Goal: Navigation & Orientation: Find specific page/section

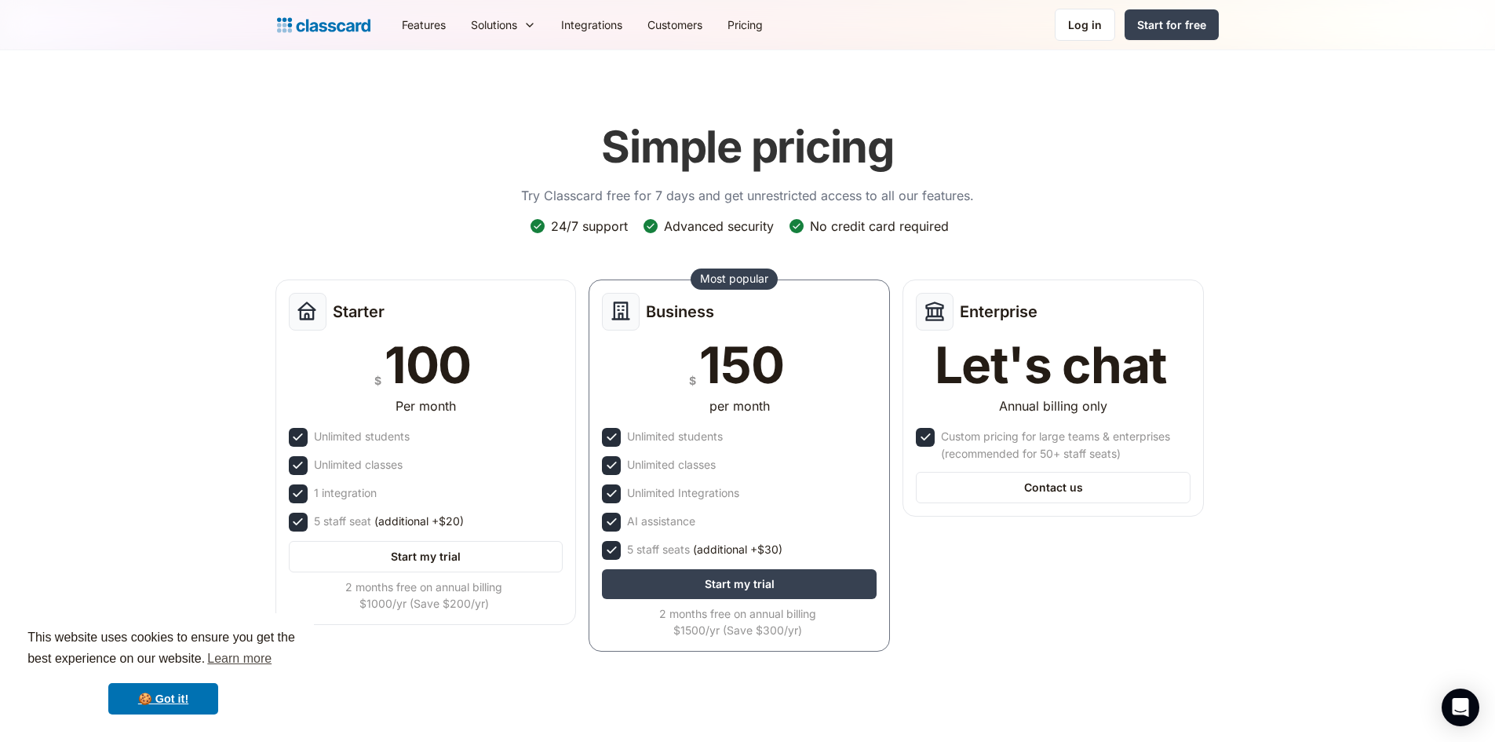
click at [302, 17] on img "home" at bounding box center [323, 25] width 93 height 22
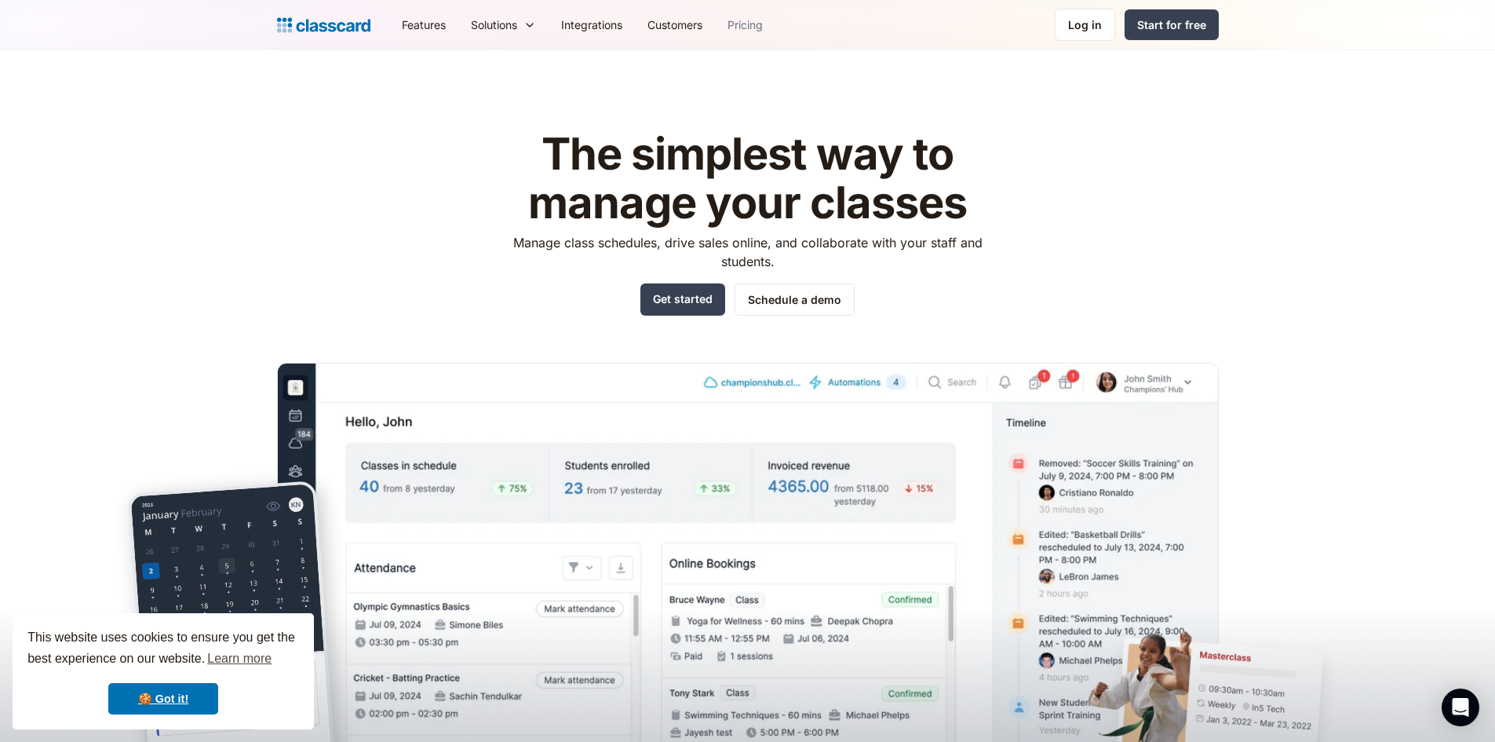
click at [764, 26] on link "Pricing" at bounding box center [745, 24] width 60 height 35
click at [1085, 29] on div "Log in" at bounding box center [1085, 24] width 34 height 16
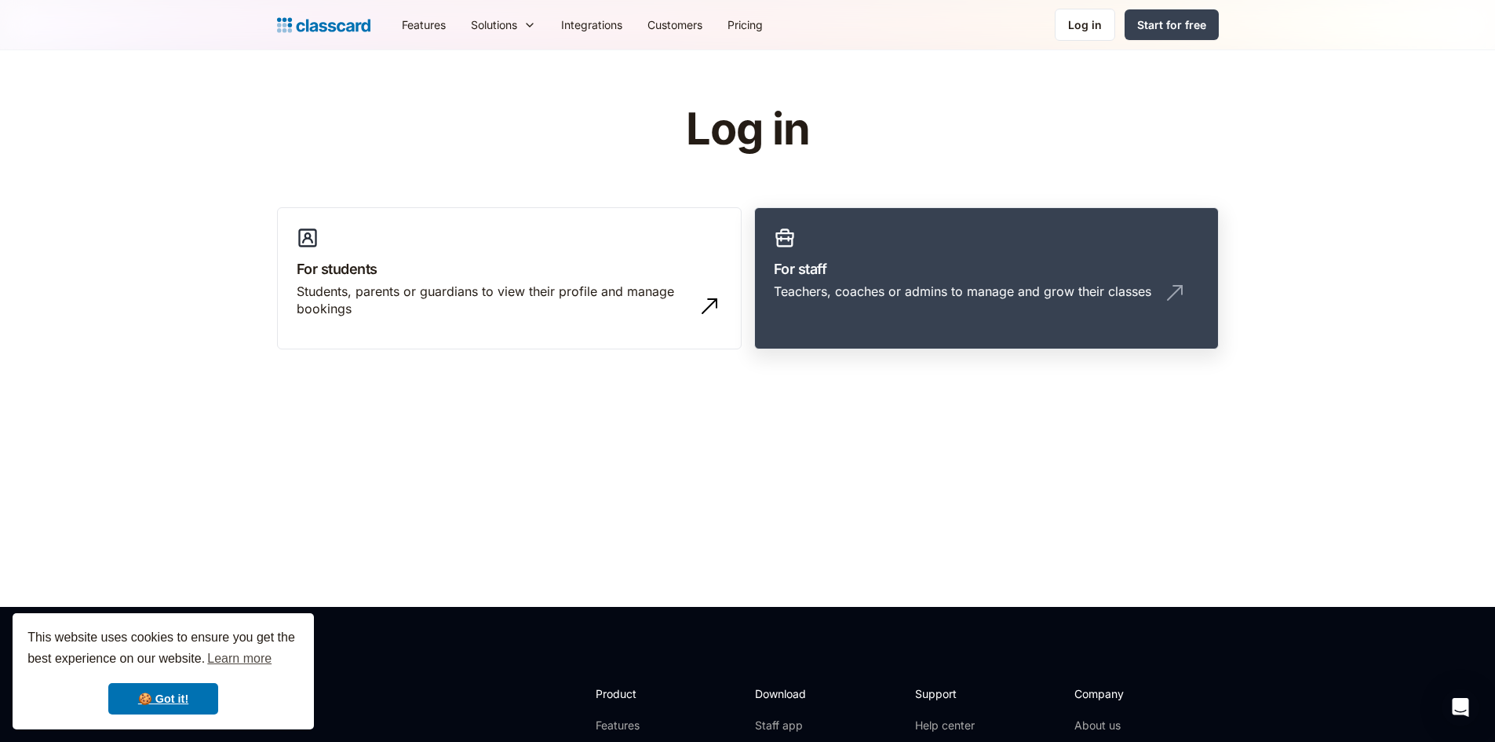
click at [965, 274] on h3 "For staff" at bounding box center [986, 268] width 425 height 21
